Goal: Task Accomplishment & Management: Complete application form

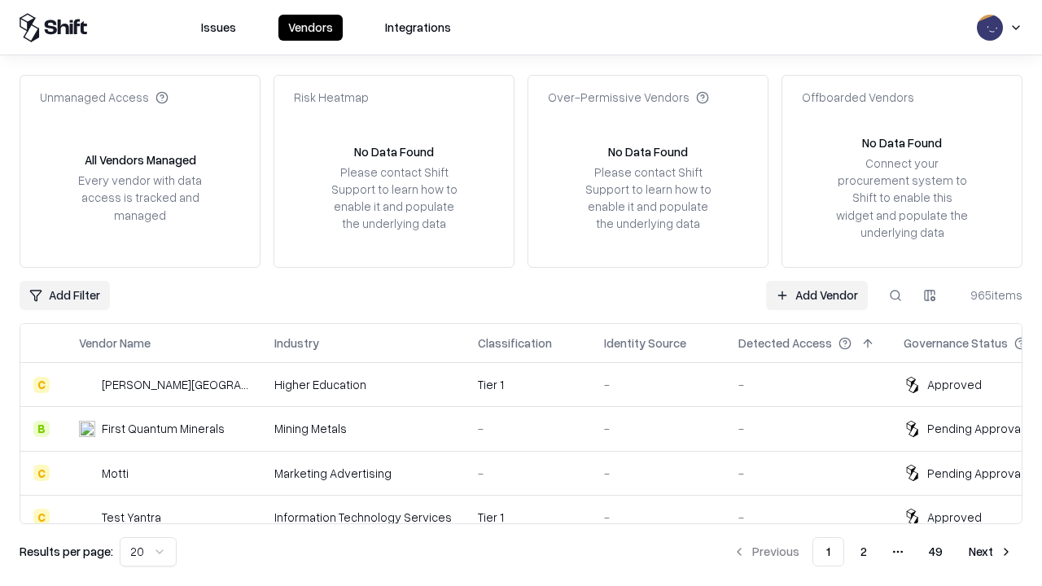
click at [817, 295] on link "Add Vendor" at bounding box center [817, 295] width 102 height 29
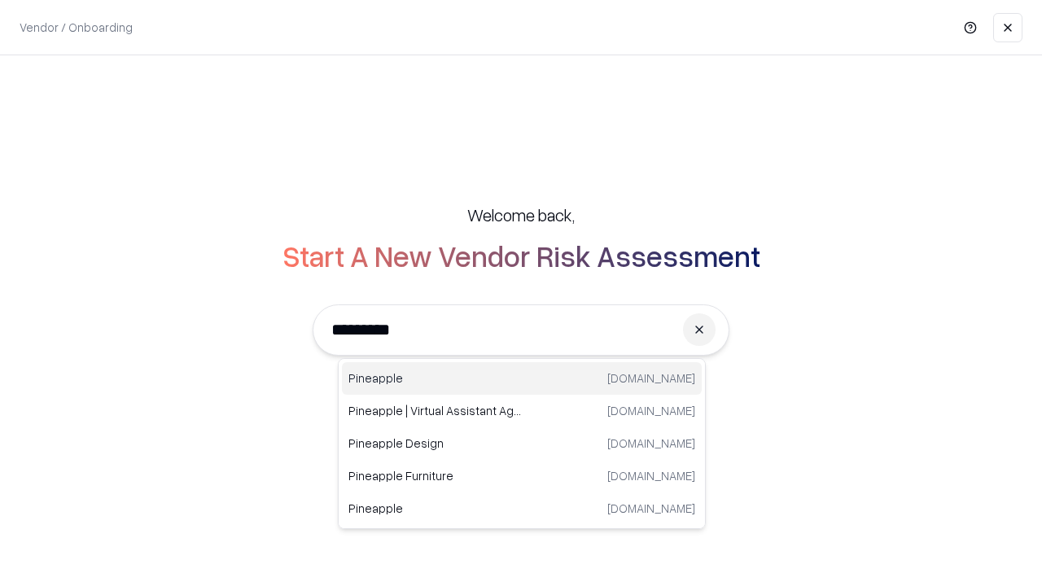
click at [522, 379] on div "Pineapple [DOMAIN_NAME]" at bounding box center [522, 378] width 360 height 33
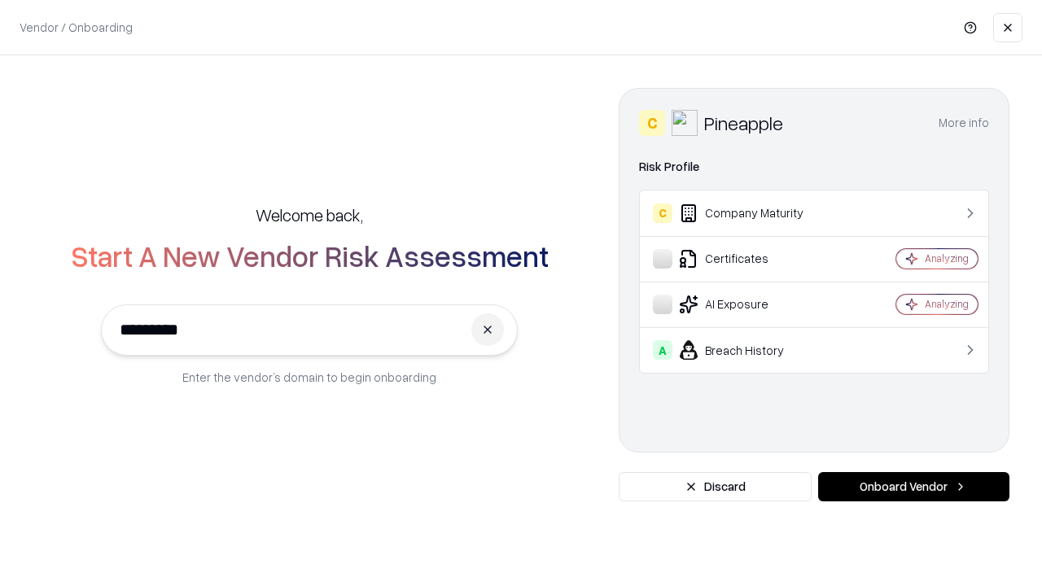
type input "*********"
click at [913, 487] on button "Onboard Vendor" at bounding box center [913, 486] width 191 height 29
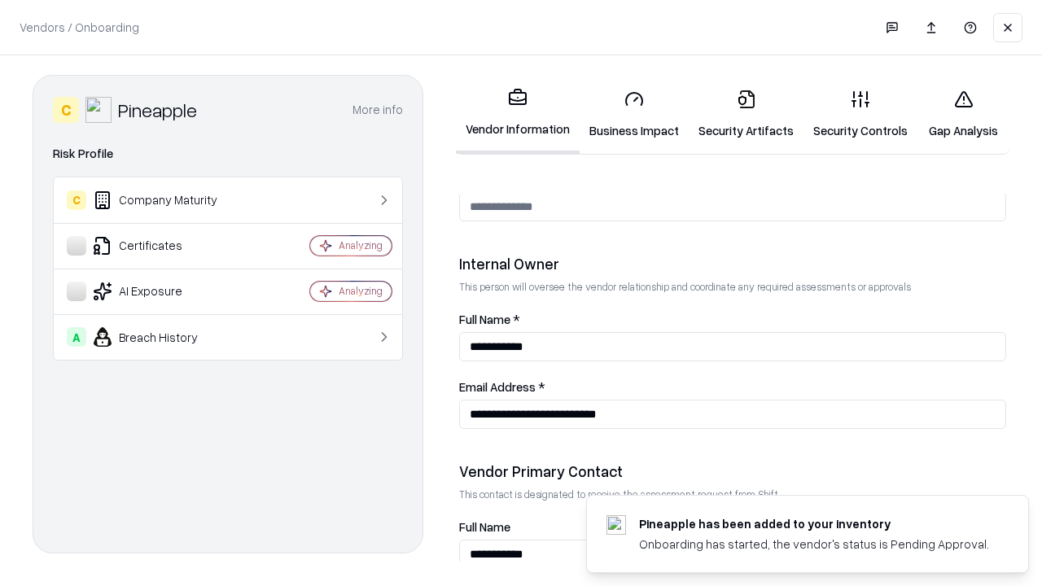
scroll to position [843, 0]
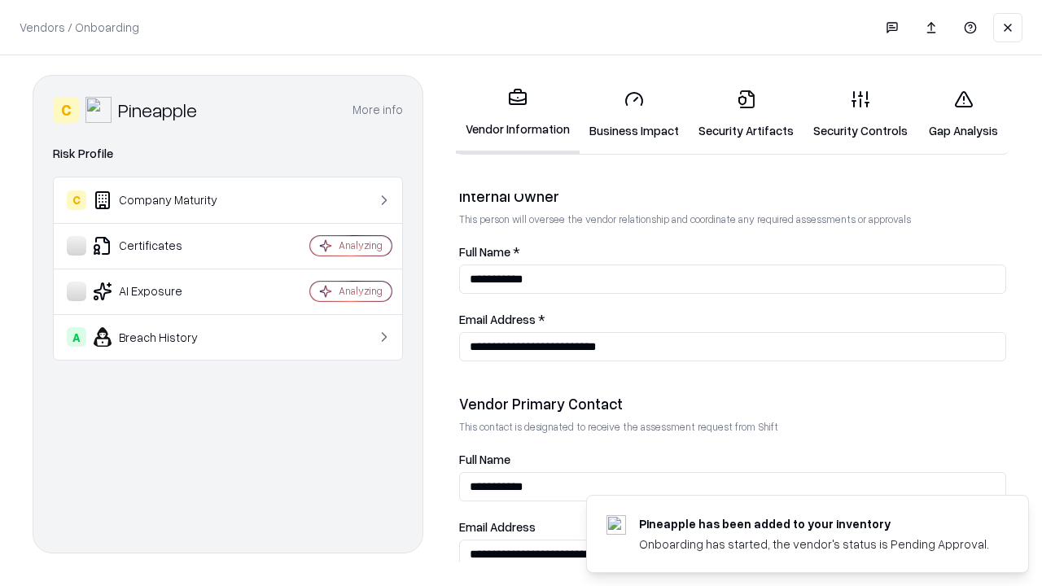
click at [746, 114] on link "Security Artifacts" at bounding box center [746, 115] width 115 height 76
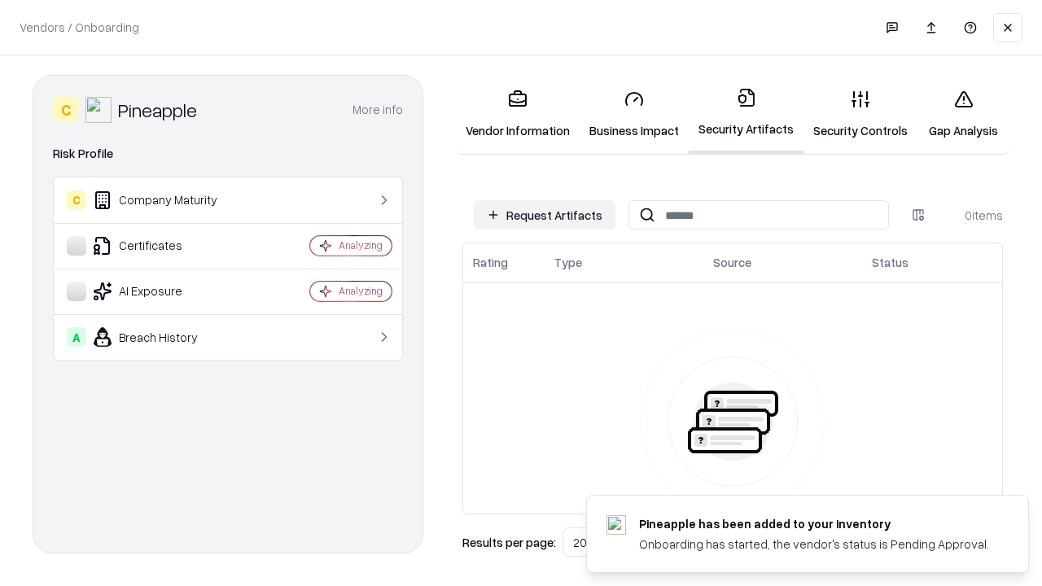
click at [545, 215] on button "Request Artifacts" at bounding box center [545, 214] width 142 height 29
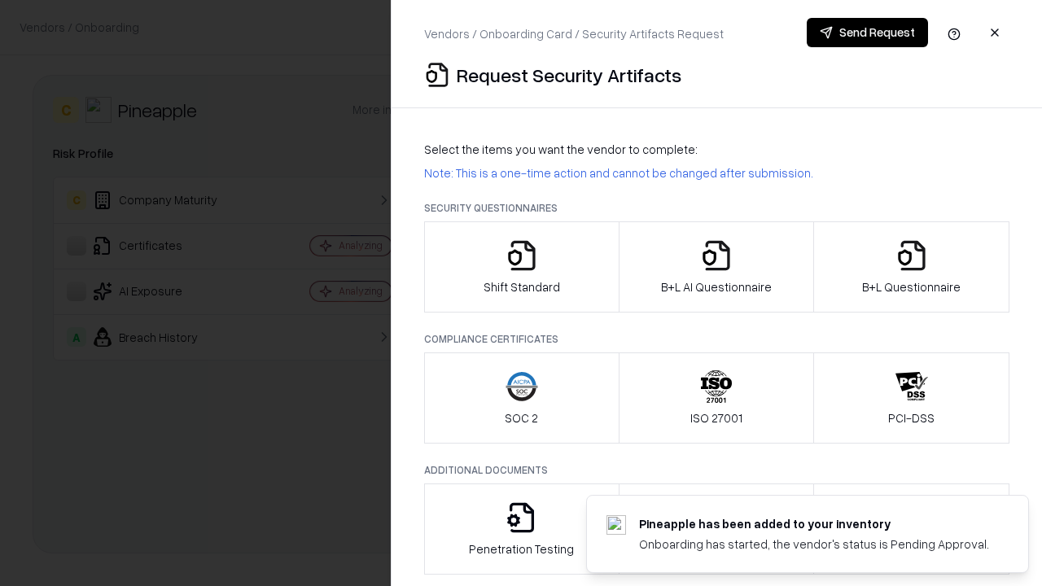
click at [911, 267] on icon "button" at bounding box center [912, 255] width 33 height 33
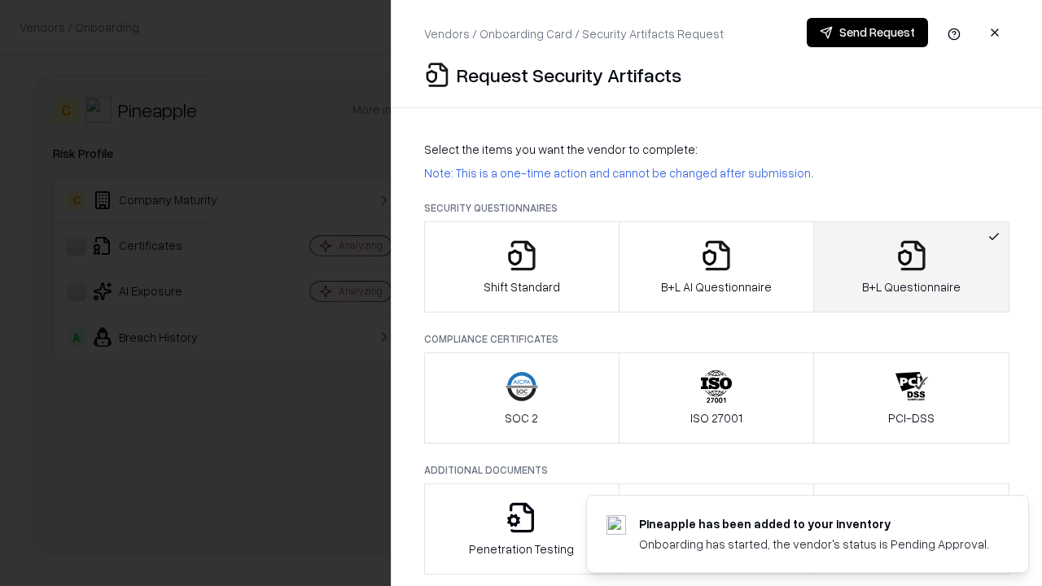
click at [716, 267] on icon "button" at bounding box center [716, 255] width 33 height 33
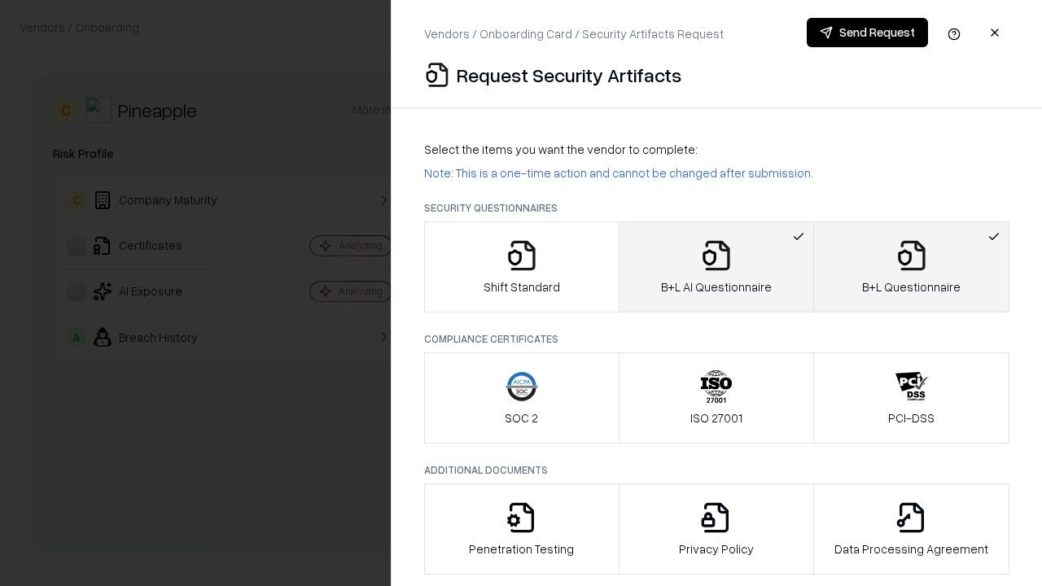
click at [867, 33] on button "Send Request" at bounding box center [867, 32] width 121 height 29
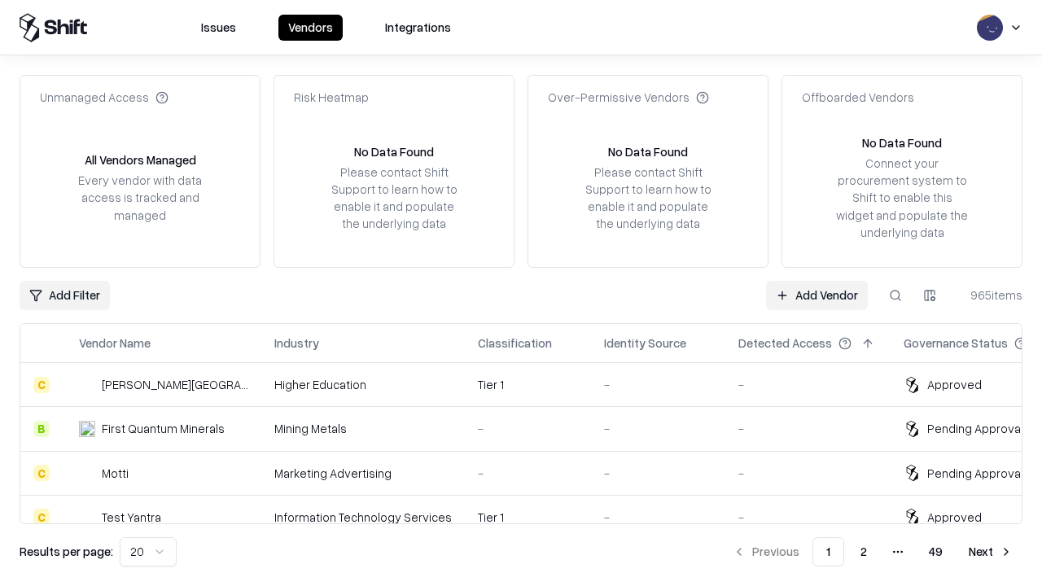
click at [817, 295] on link "Add Vendor" at bounding box center [817, 295] width 102 height 29
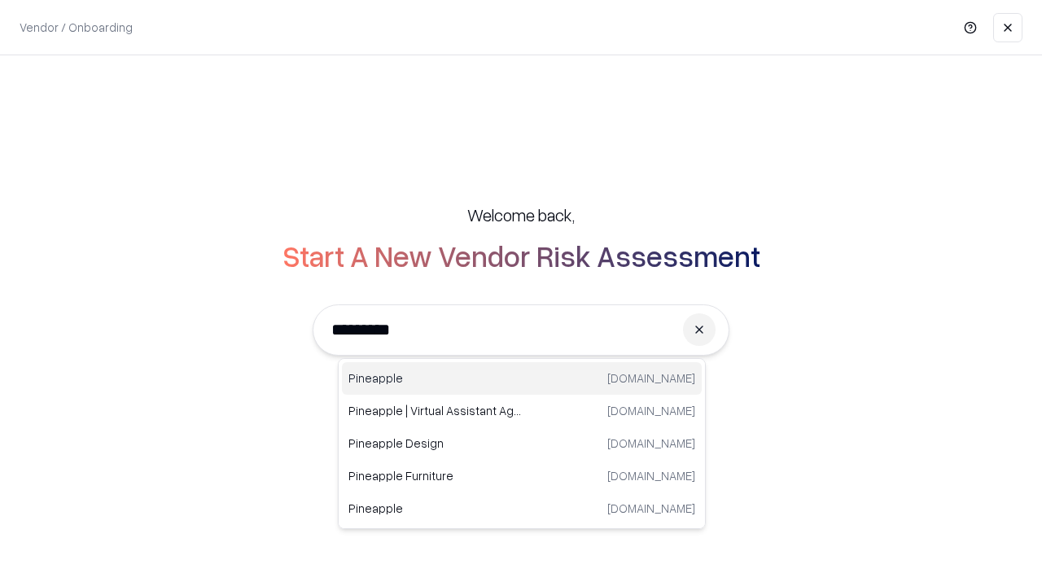
click at [522, 379] on div "Pineapple [DOMAIN_NAME]" at bounding box center [522, 378] width 360 height 33
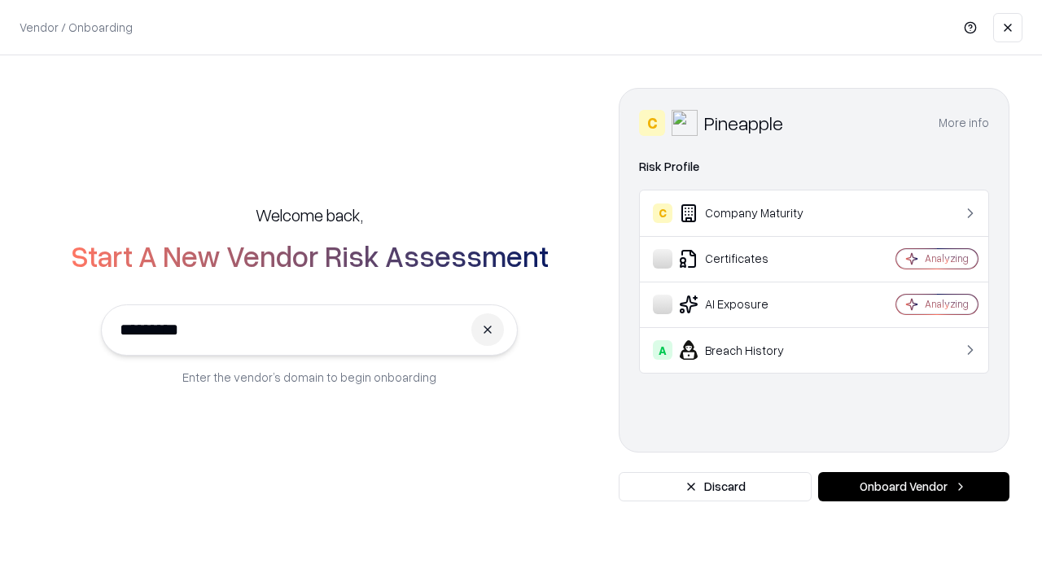
type input "*********"
click at [913, 487] on button "Onboard Vendor" at bounding box center [913, 486] width 191 height 29
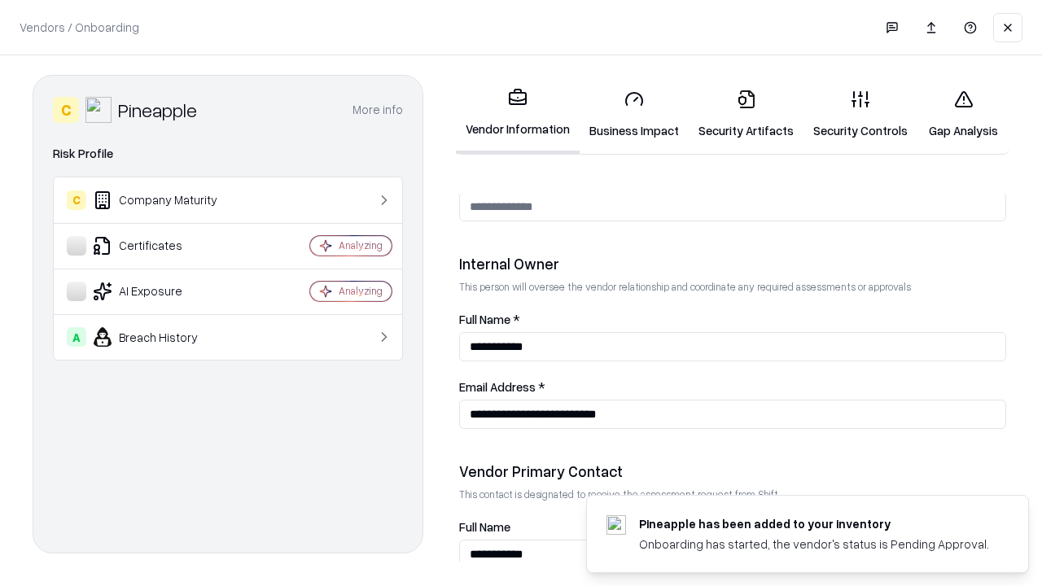
scroll to position [843, 0]
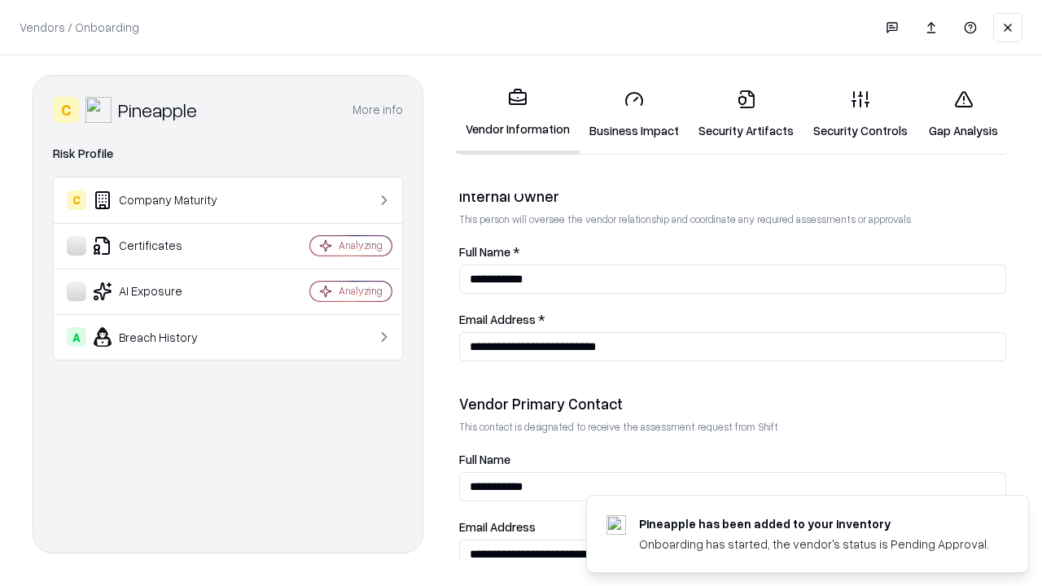
click at [963, 114] on link "Gap Analysis" at bounding box center [964, 115] width 92 height 76
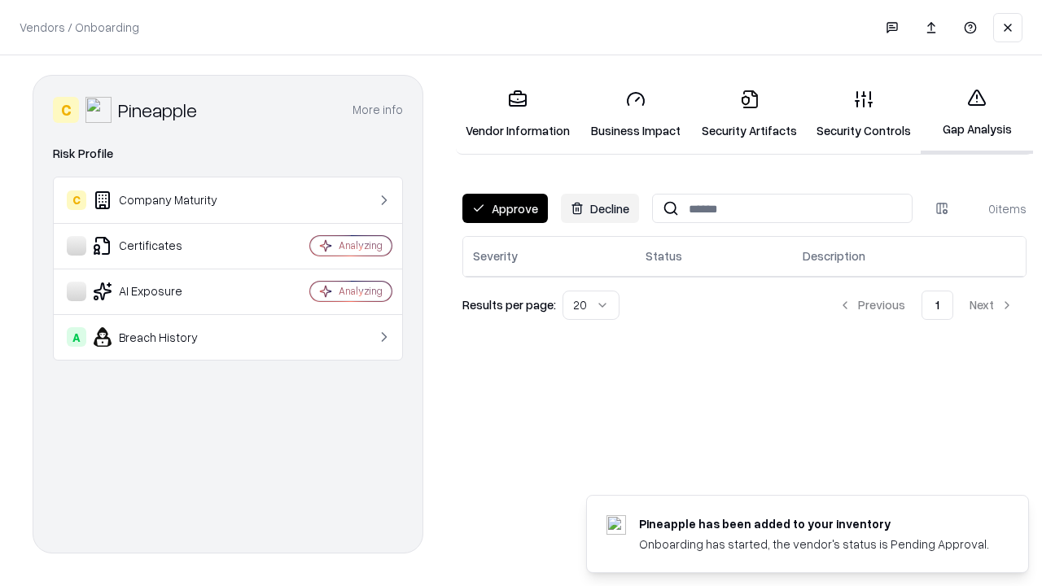
click at [505, 208] on button "Approve" at bounding box center [504, 208] width 85 height 29
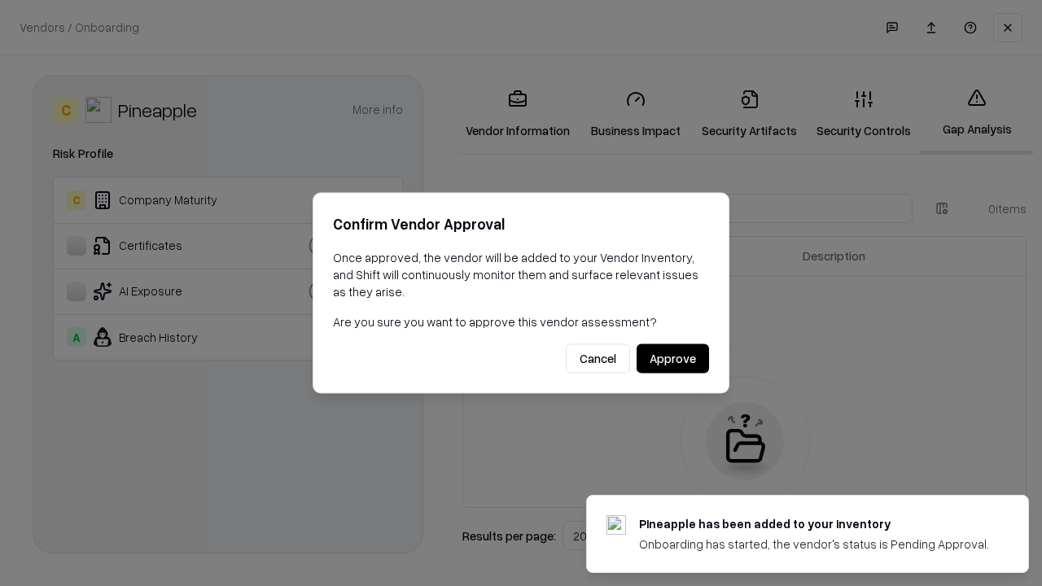
click at [672, 358] on button "Approve" at bounding box center [673, 358] width 72 height 29
